Goal: Transaction & Acquisition: Purchase product/service

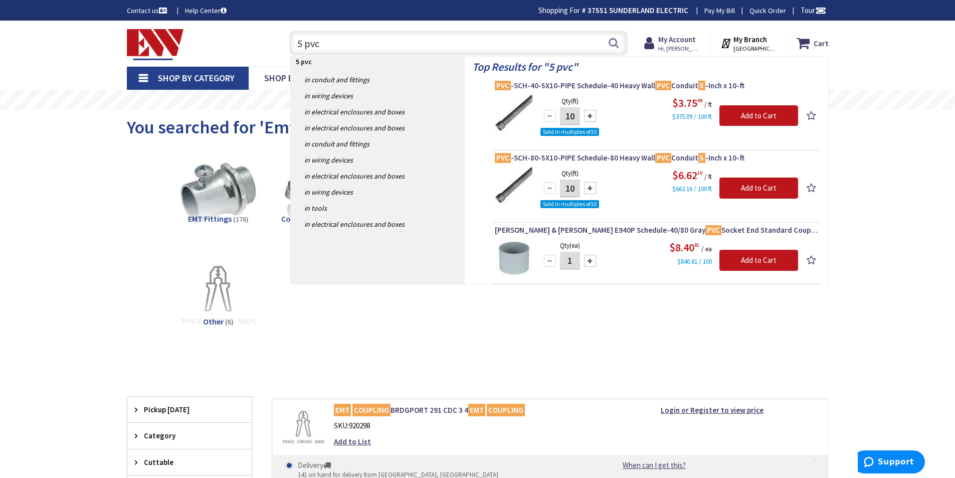
drag, startPoint x: 325, startPoint y: 45, endPoint x: 275, endPoint y: 41, distance: 50.3
click at [275, 41] on div "Toggle Nav 5 pvc 5 pvc Search Cart My Cart Close" at bounding box center [477, 44] width 717 height 34
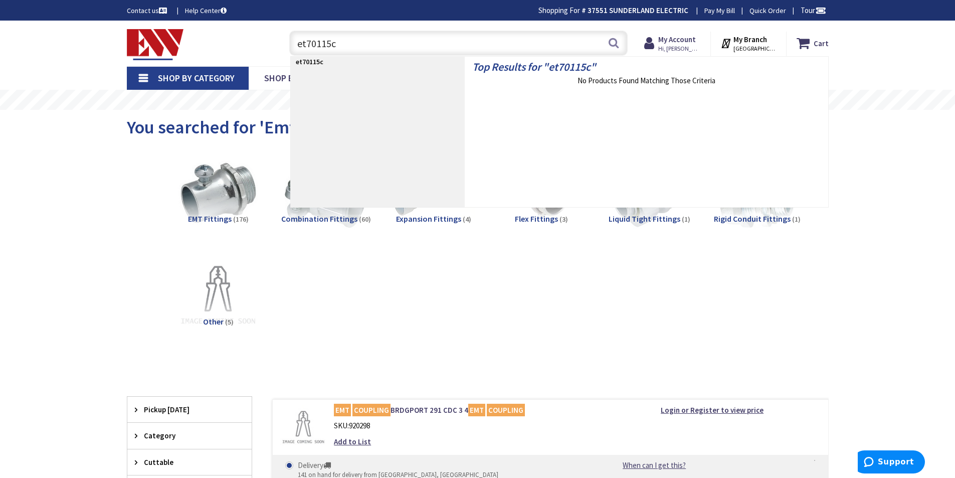
drag, startPoint x: 344, startPoint y: 42, endPoint x: 282, endPoint y: 40, distance: 62.7
click at [282, 40] on div "et70115c et70115c Search" at bounding box center [456, 43] width 358 height 32
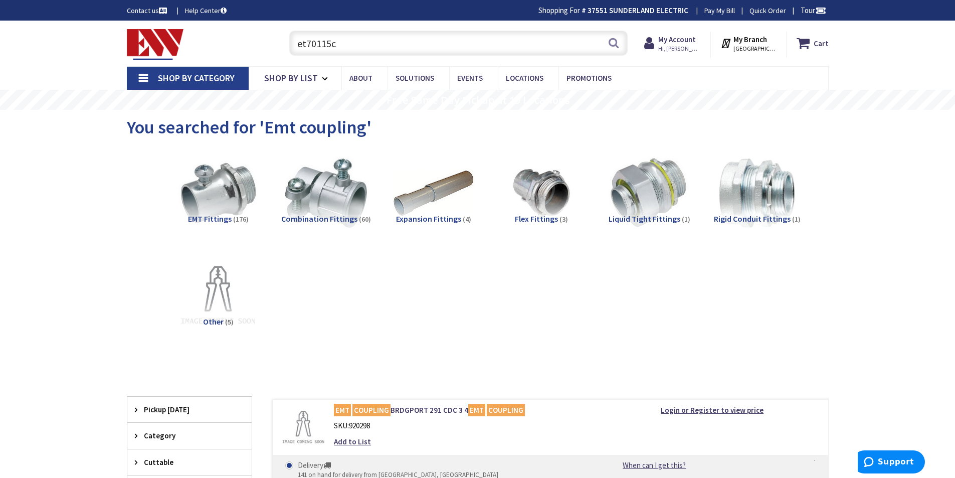
drag, startPoint x: 345, startPoint y: 47, endPoint x: 280, endPoint y: 46, distance: 65.2
click at [280, 46] on div "et70115c et70115c Search" at bounding box center [456, 43] width 358 height 32
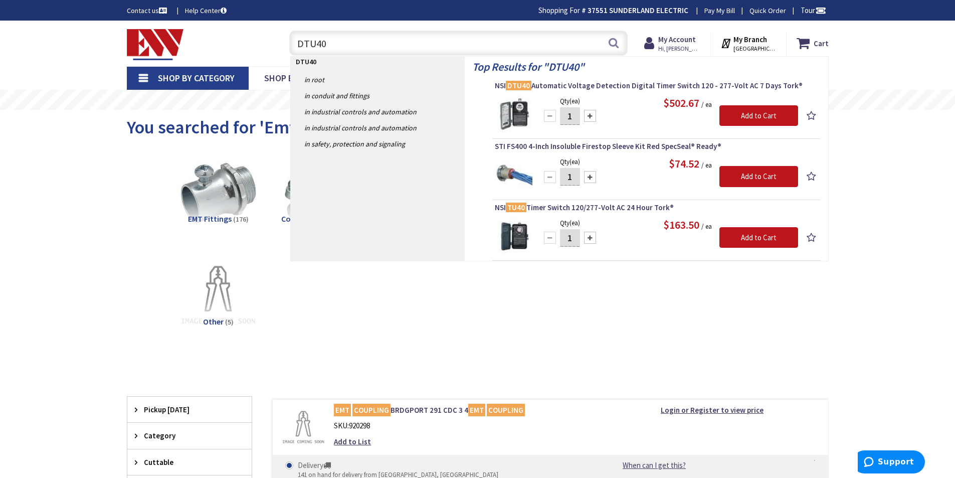
type input "DTU40"
click at [602, 87] on span "NSI DTU40 Automatic Voltage Detection Digital Timer Switch 120 - 277-Volt AC 7 …" at bounding box center [656, 86] width 323 height 10
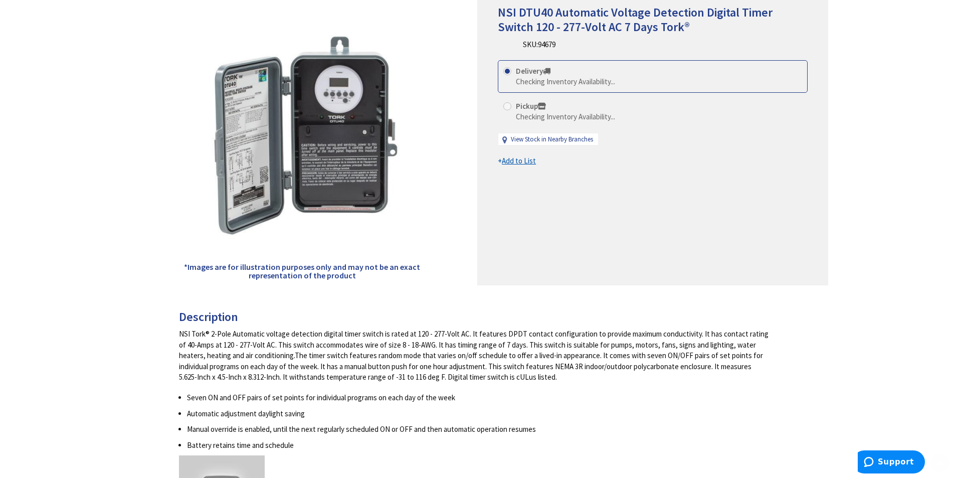
scroll to position [202, 0]
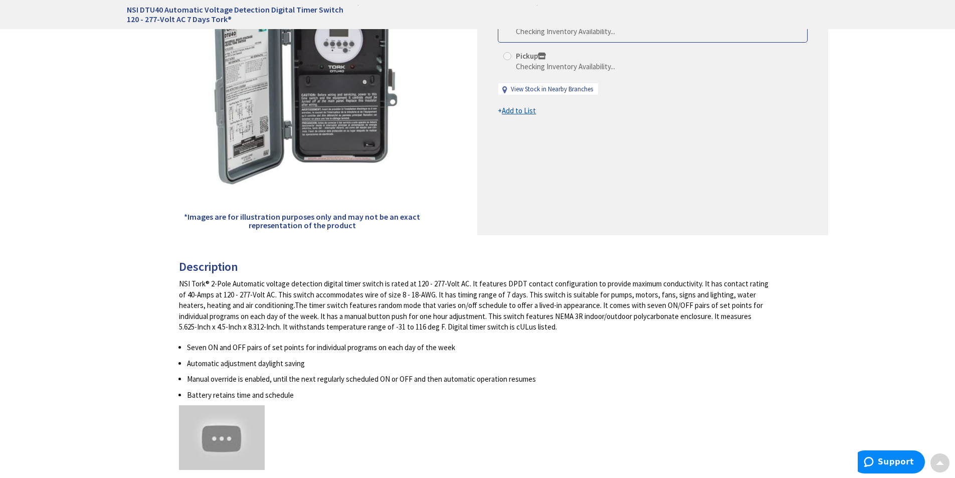
type input "[STREET_ADDRESS]"
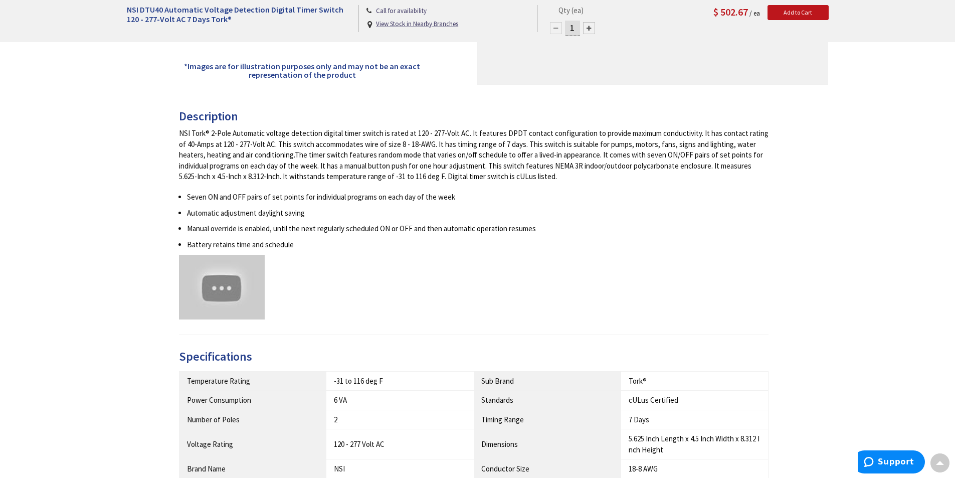
scroll to position [252, 0]
